Goal: Navigation & Orientation: Find specific page/section

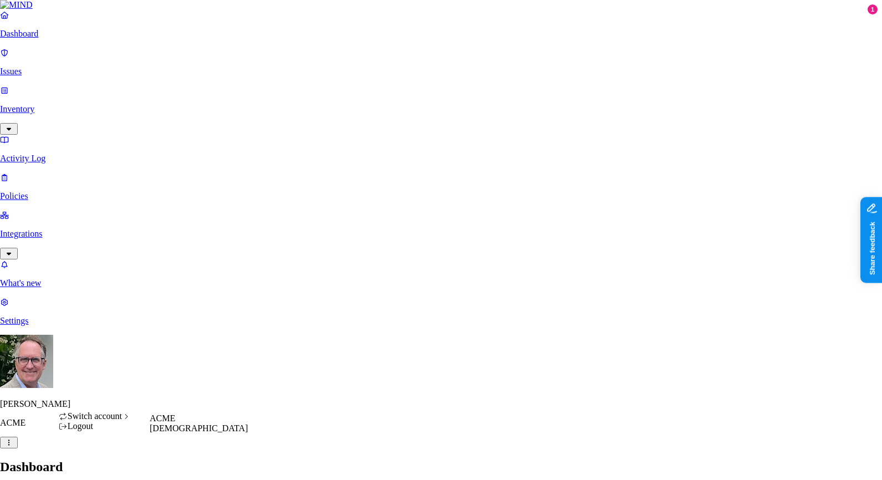
click at [159, 433] on span "[DEMOGRAPHIC_DATA]" at bounding box center [199, 427] width 98 height 9
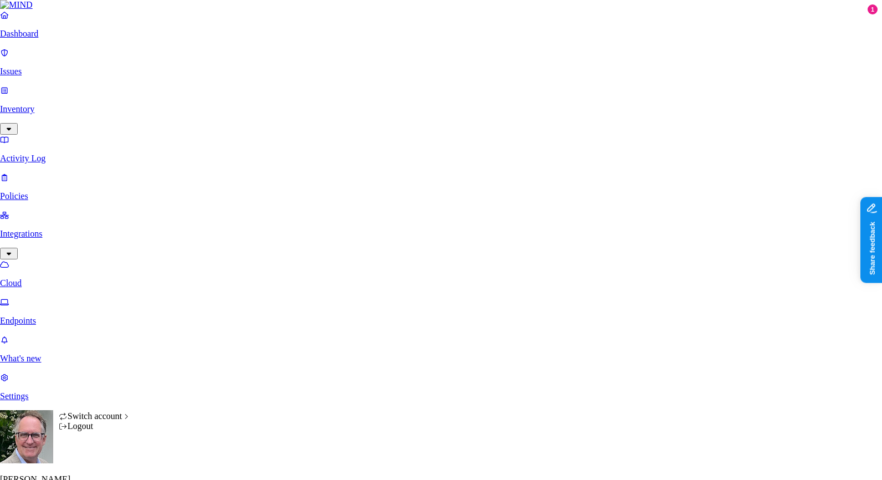
click at [103, 464] on html "Dashboard Issues Inventory Activity Log Policies Integrations Cloud Endpoints W…" at bounding box center [441, 290] width 882 height 581
click at [163, 423] on span "ACME" at bounding box center [162, 417] width 25 height 9
